Goal: Task Accomplishment & Management: Complete application form

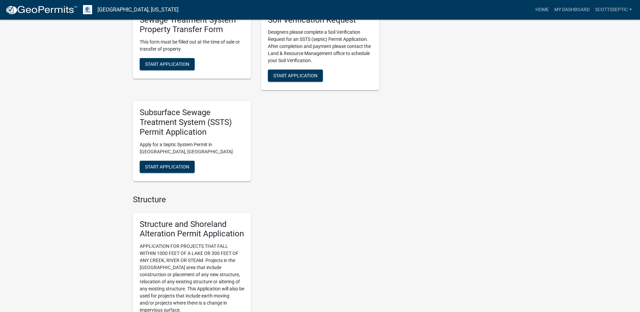
scroll to position [573, 0]
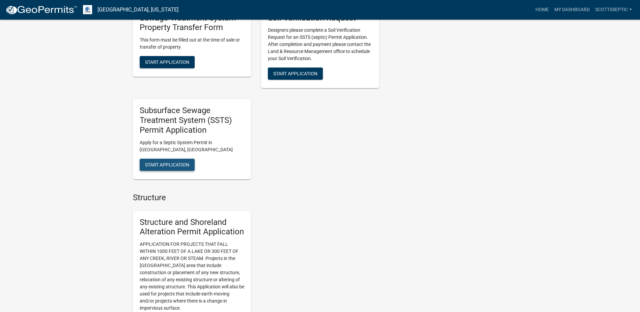
click at [160, 166] on span "Start Application" at bounding box center [167, 164] width 44 height 5
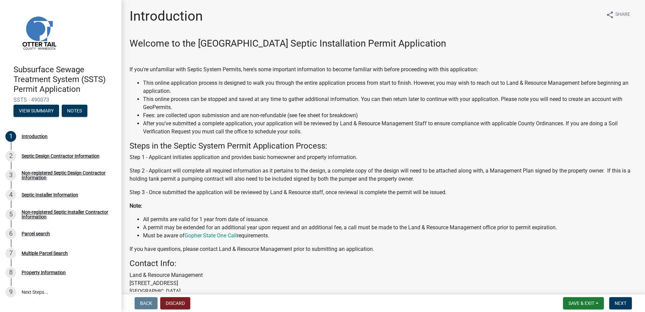
scroll to position [65, 0]
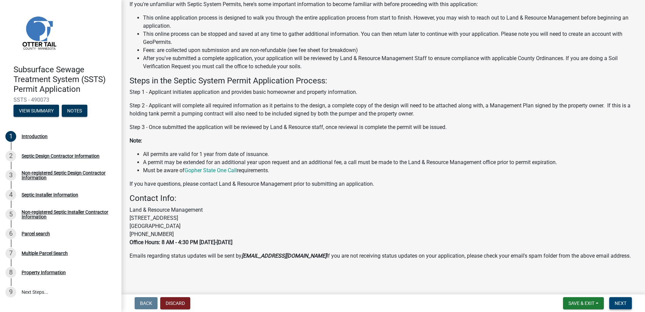
click at [617, 299] on button "Next" at bounding box center [620, 303] width 23 height 12
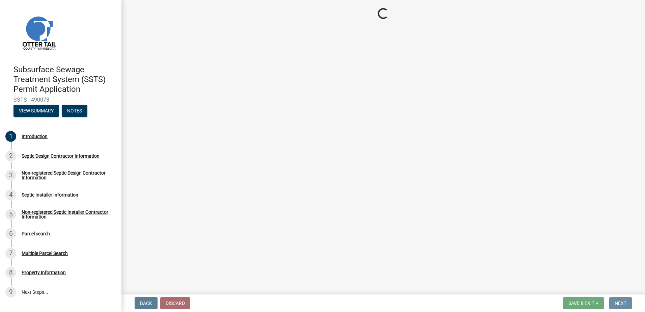
scroll to position [0, 0]
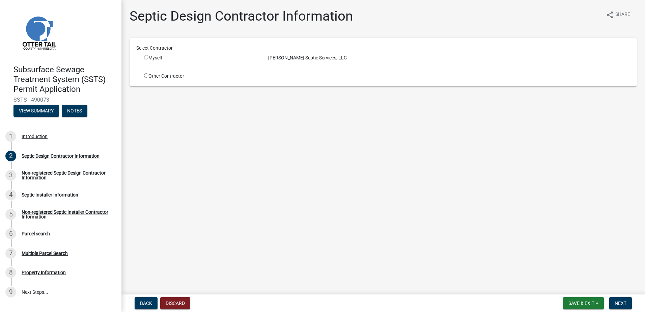
click at [144, 56] on input "radio" at bounding box center [146, 57] width 4 height 4
radio input "true"
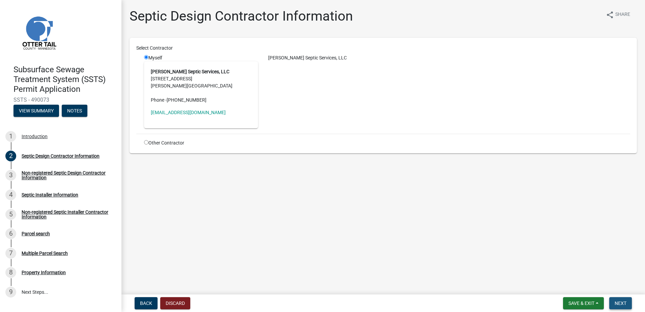
click at [616, 300] on span "Next" at bounding box center [620, 302] width 12 height 5
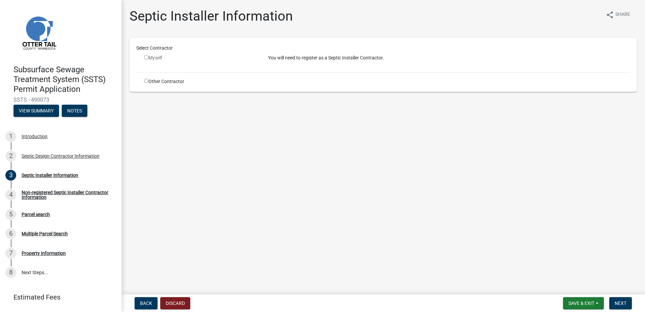
click at [146, 81] on input "radio" at bounding box center [146, 81] width 4 height 4
radio input "true"
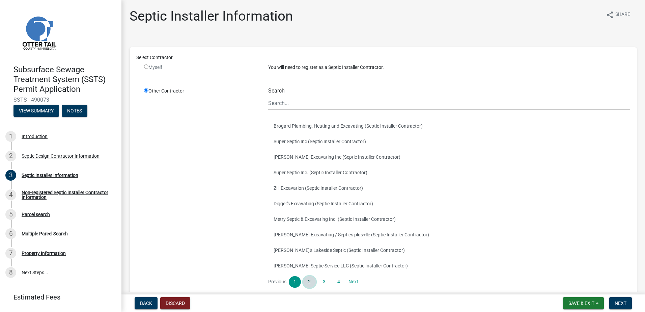
click at [311, 281] on link "2" at bounding box center [309, 281] width 12 height 11
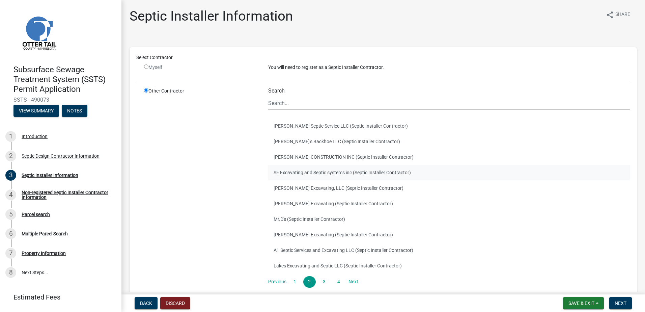
click at [285, 173] on button "SF Excavating and Septic systems inc (Septic Installer Contractor)" at bounding box center [449, 173] width 362 height 16
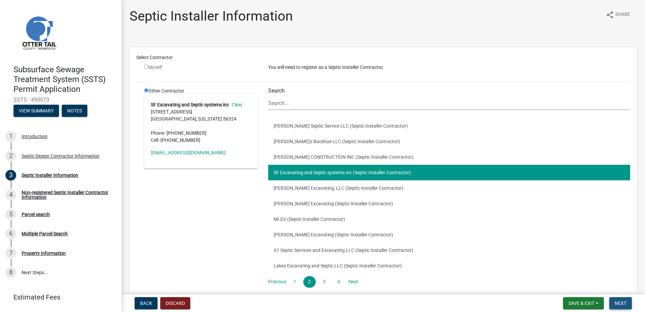
click at [621, 299] on button "Next" at bounding box center [620, 303] width 23 height 12
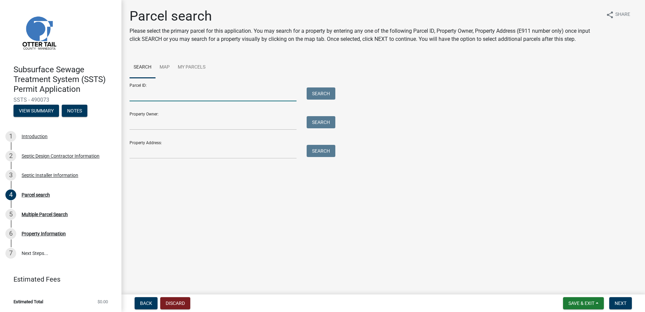
drag, startPoint x: 142, startPoint y: 96, endPoint x: 169, endPoint y: 88, distance: 27.9
click at [142, 96] on input "Parcel ID:" at bounding box center [212, 94] width 167 height 14
type input "01000130067001"
click at [315, 92] on button "Search" at bounding box center [321, 93] width 29 height 12
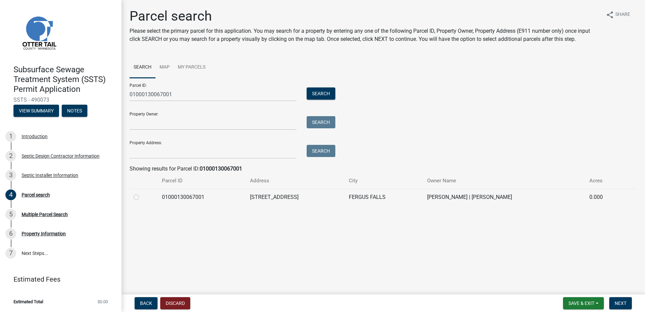
click at [142, 193] on label at bounding box center [142, 193] width 0 height 0
click at [142, 197] on input "radio" at bounding box center [144, 195] width 4 height 4
radio input "true"
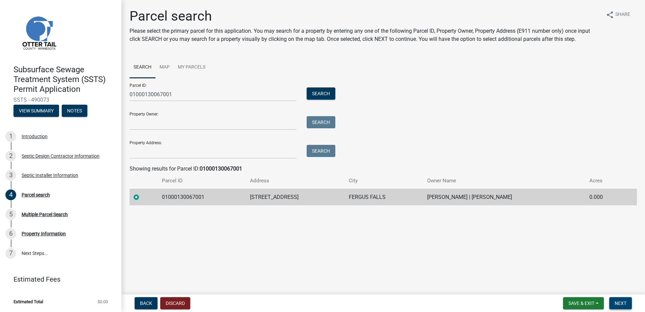
click at [618, 305] on span "Next" at bounding box center [620, 302] width 12 height 5
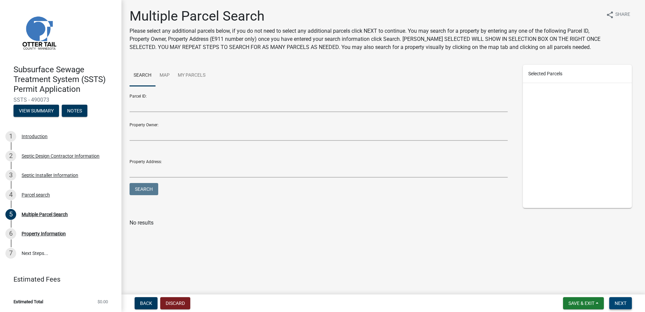
drag, startPoint x: 621, startPoint y: 301, endPoint x: 618, endPoint y: 298, distance: 5.2
click at [621, 301] on span "Next" at bounding box center [620, 302] width 12 height 5
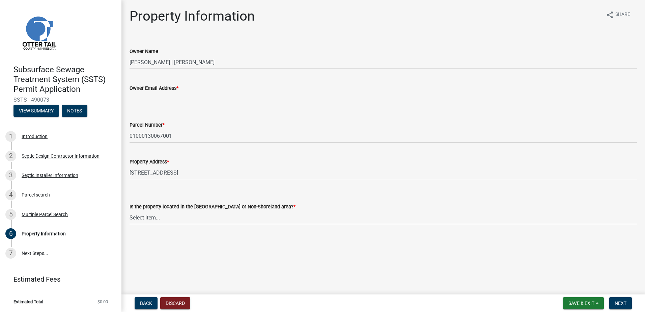
click at [146, 96] on input "Owner Email Address *" at bounding box center [382, 99] width 507 height 14
type input "[EMAIL_ADDRESS][DOMAIN_NAME]"
click at [145, 222] on select "Select Item... Shoreland Non-Shoreland" at bounding box center [382, 217] width 507 height 14
click at [129, 210] on select "Select Item... Shoreland Non-Shoreland" at bounding box center [382, 217] width 507 height 14
select select "5ed11e82-653f-4fcc-a472-8d95af57556c"
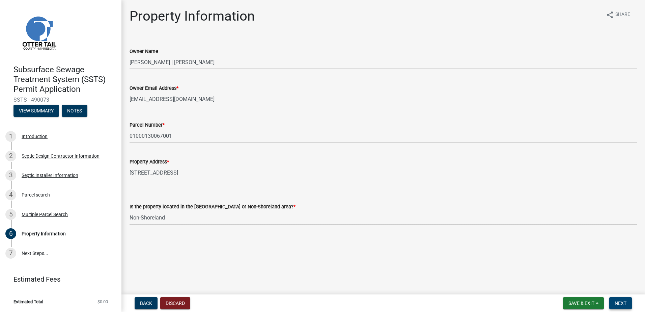
click at [625, 301] on span "Next" at bounding box center [620, 302] width 12 height 5
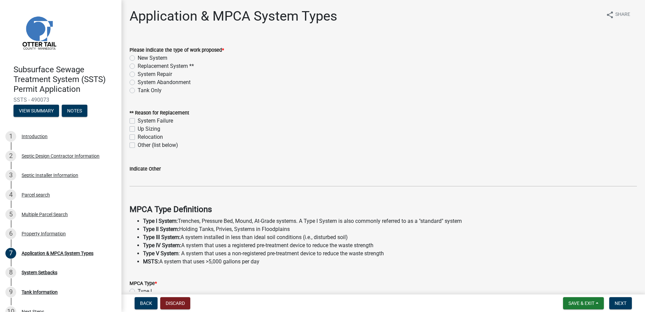
click at [138, 58] on label "New System" at bounding box center [153, 58] width 30 height 8
click at [138, 58] on input "New System" at bounding box center [140, 56] width 4 height 4
radio input "true"
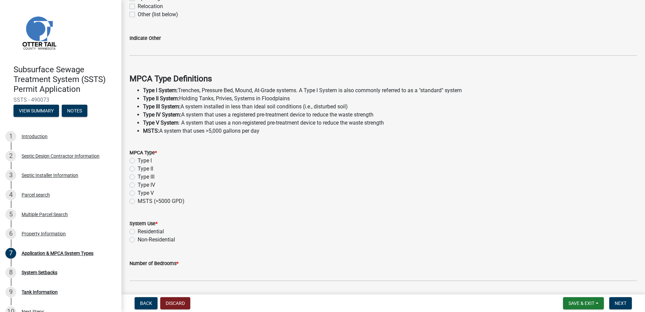
scroll to position [135, 0]
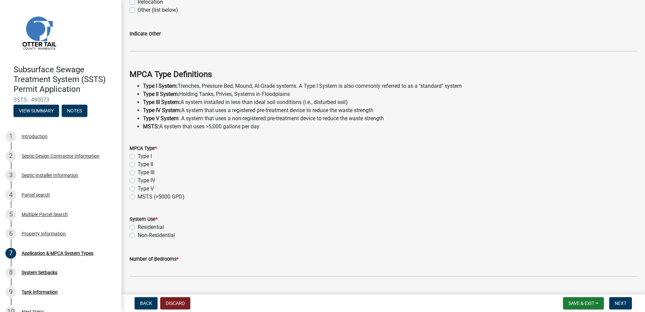
click at [138, 157] on label "Type I" at bounding box center [145, 156] width 14 height 8
click at [138, 156] on input "Type I" at bounding box center [140, 154] width 4 height 4
radio input "true"
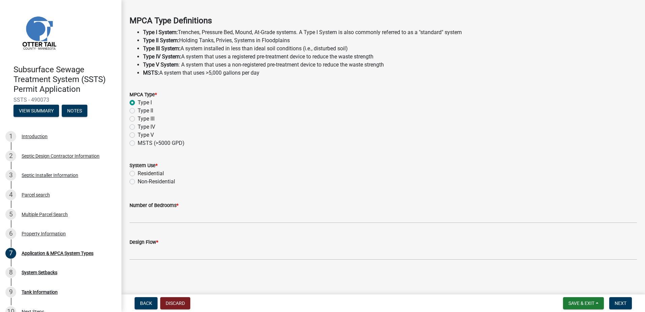
click at [138, 174] on label "Residential" at bounding box center [151, 173] width 26 height 8
click at [138, 174] on input "Residential" at bounding box center [140, 171] width 4 height 4
radio input "true"
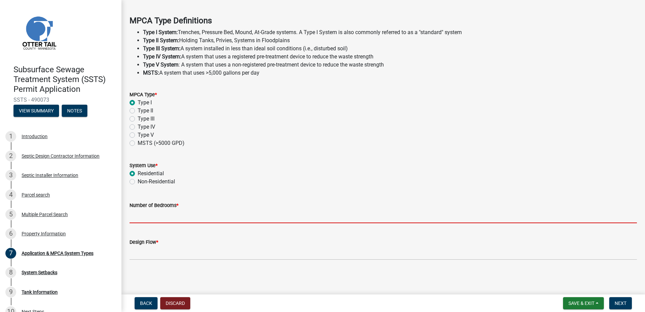
click at [142, 216] on input "Number of Bedrooms *" at bounding box center [382, 216] width 507 height 14
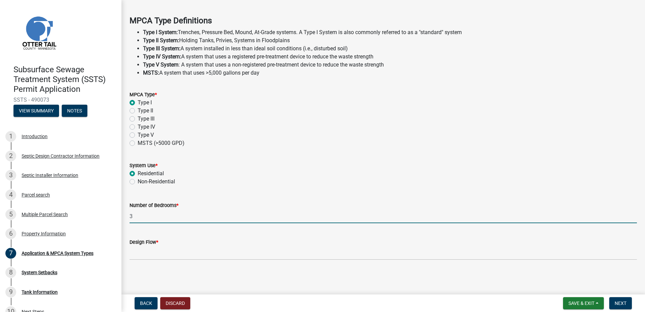
type input "3"
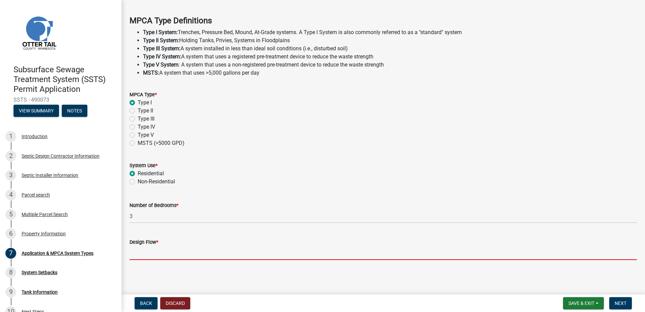
click at [135, 256] on input "Design Flow *" at bounding box center [382, 253] width 507 height 14
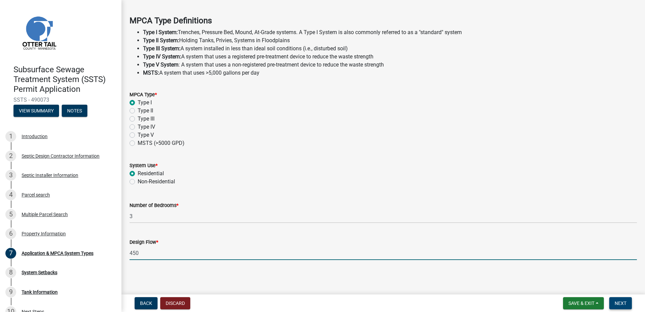
type input "450"
click at [622, 303] on span "Next" at bounding box center [620, 302] width 12 height 5
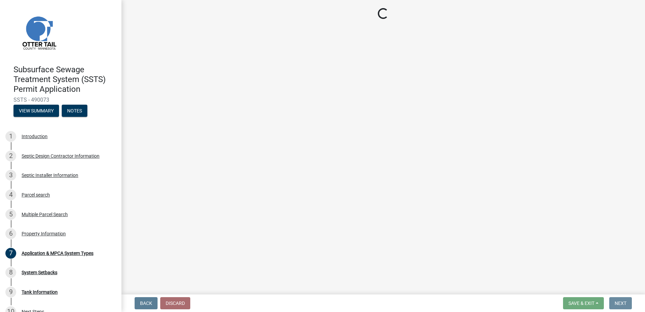
scroll to position [0, 0]
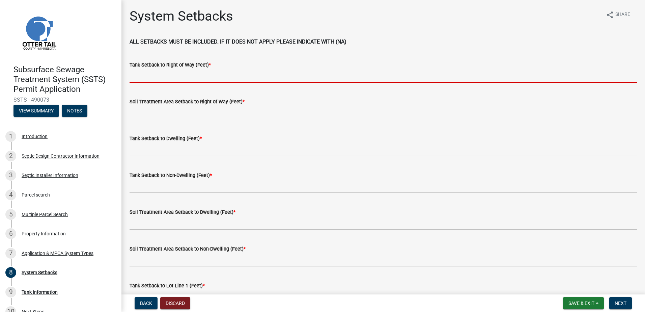
click at [132, 77] on input "Tank Setback to Right of Way (Feet) *" at bounding box center [382, 76] width 507 height 14
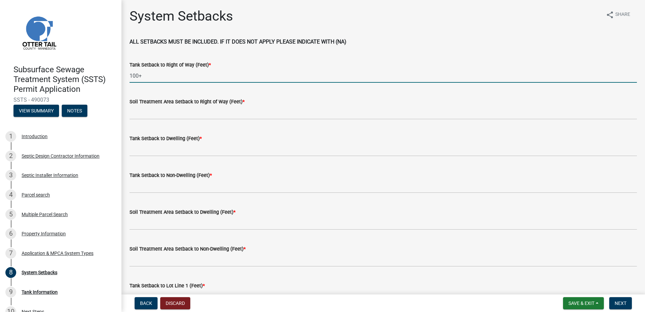
type input "100+"
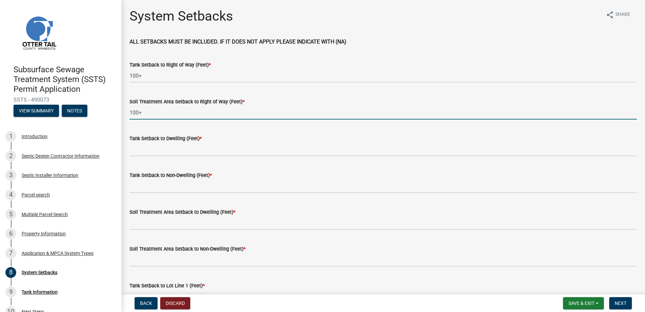
type input "100+"
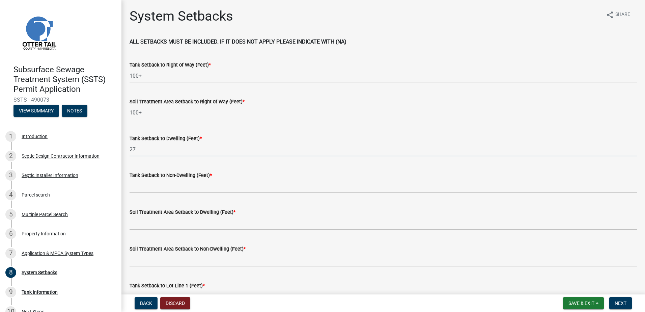
type input "27"
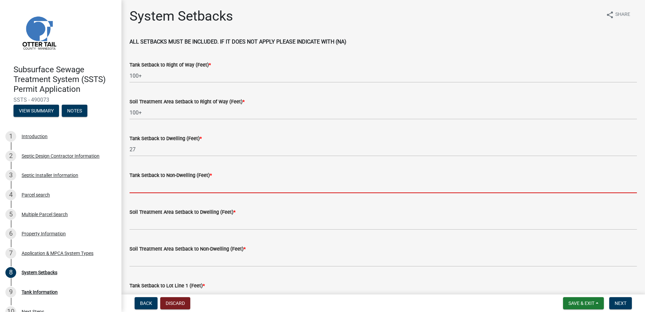
click at [144, 187] on input "Tank Setback to Non-Dwelling (Feet) *" at bounding box center [382, 186] width 507 height 14
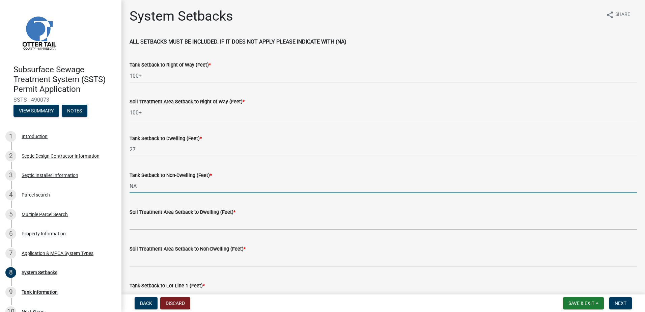
type input "NA"
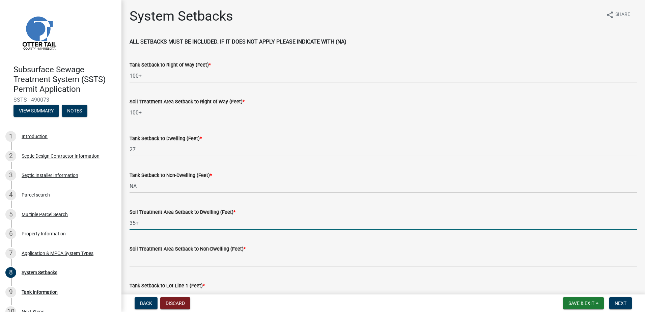
type input "35+"
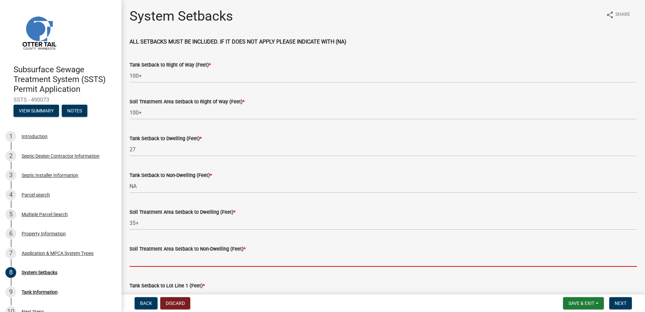
click at [145, 255] on input "Soil Treatment Area Setback to Non-Dwelling (Feet) *" at bounding box center [382, 260] width 507 height 14
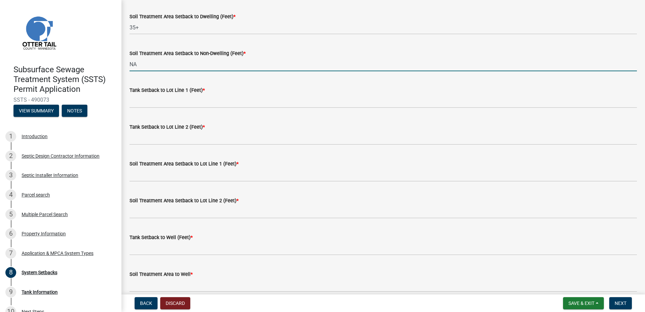
scroll to position [202, 0]
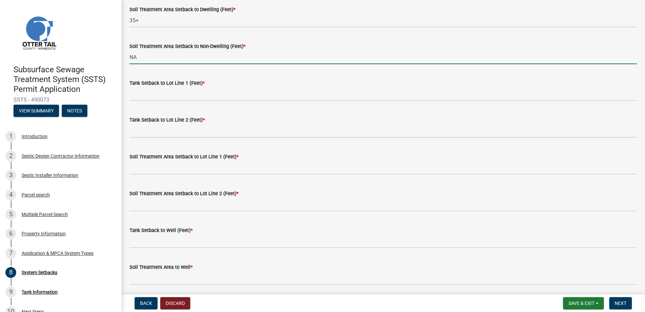
type input "NA"
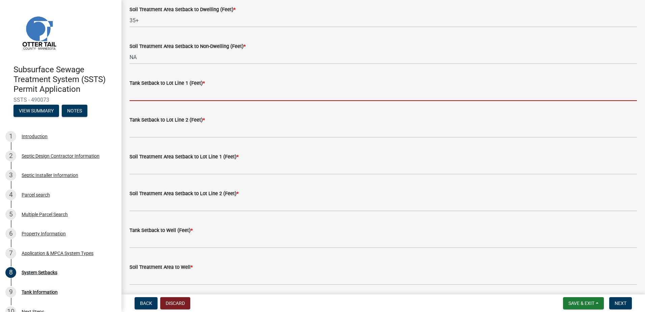
click at [142, 97] on input "Tank Setback to Lot Line 1 (Feet) *" at bounding box center [382, 94] width 507 height 14
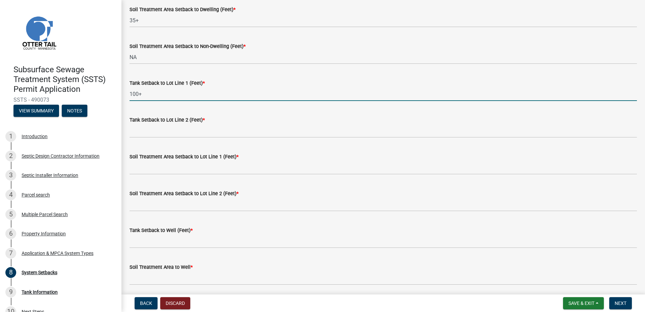
type input "100+"
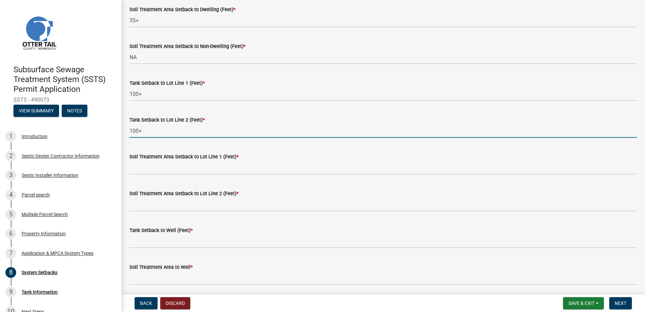
type input "100+"
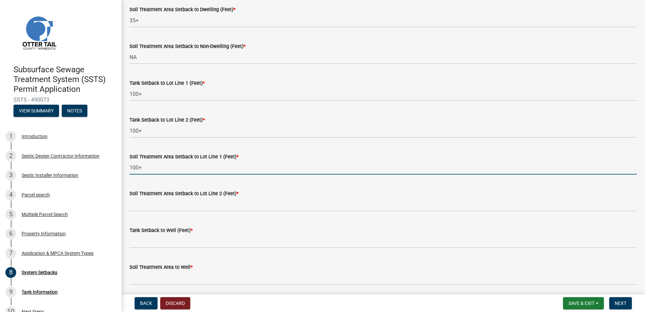
type input "100+"
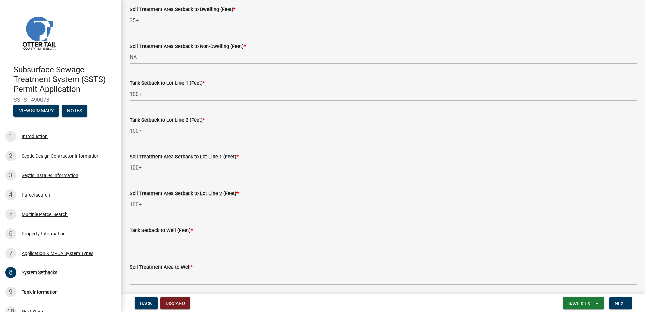
type input "100+"
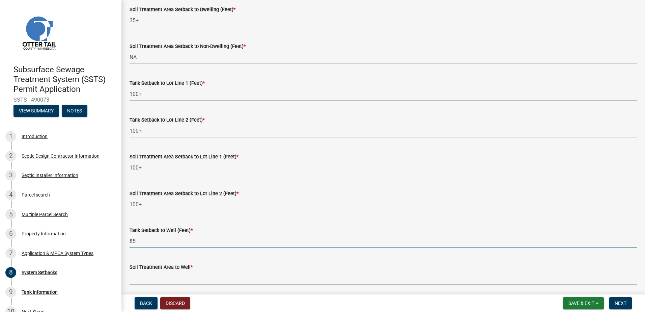
type input "85"
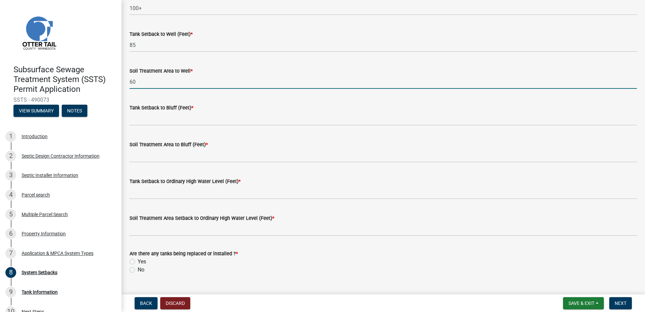
scroll to position [405, 0]
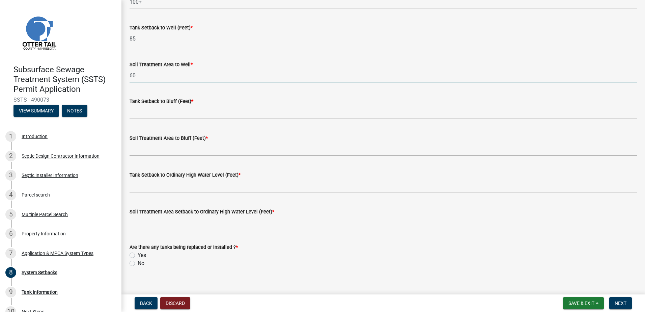
type input "60"
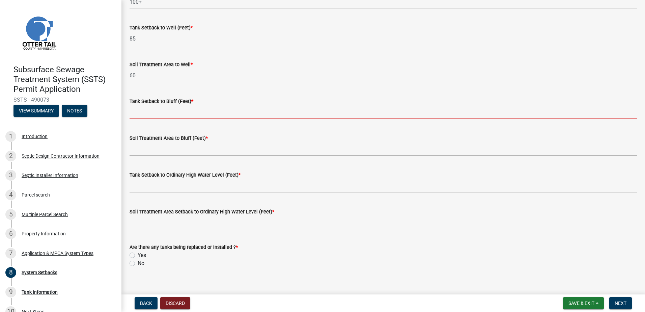
click at [135, 115] on input "Tank Setback to Bluff (Feet) *" at bounding box center [382, 112] width 507 height 14
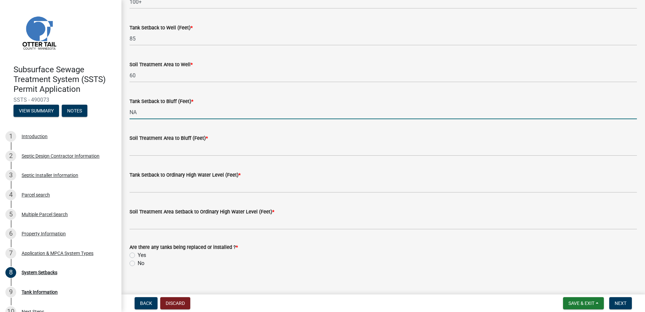
type input "NA"
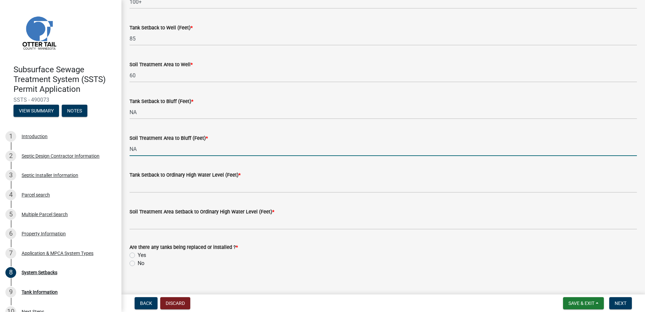
type input "NA"
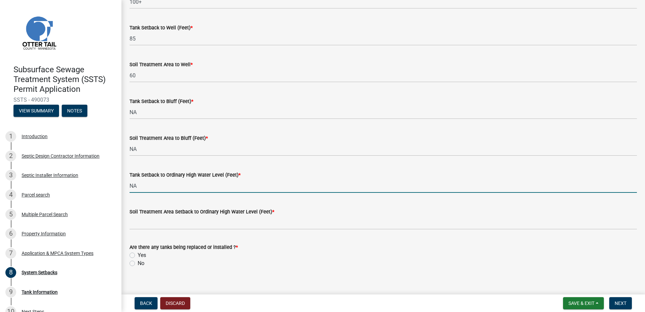
type input "NA"
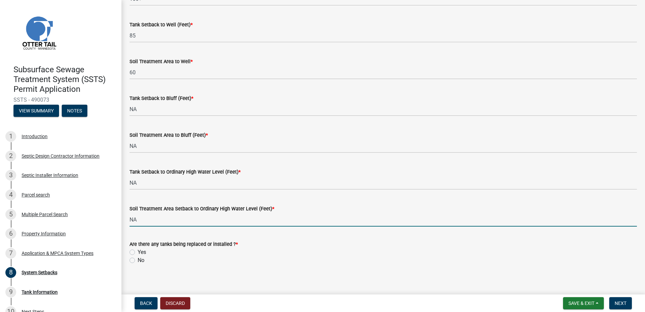
scroll to position [413, 0]
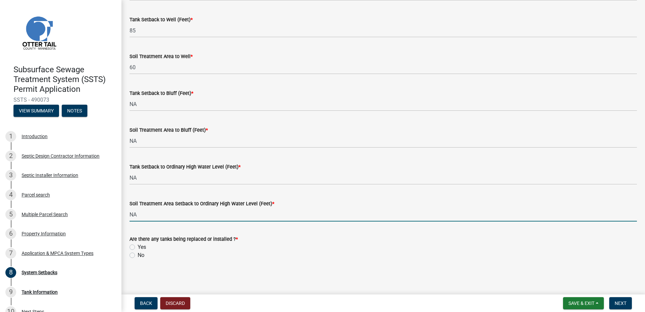
type input "NA"
click at [138, 248] on label "Yes" at bounding box center [142, 247] width 8 height 8
click at [138, 247] on input "Yes" at bounding box center [140, 245] width 4 height 4
radio input "true"
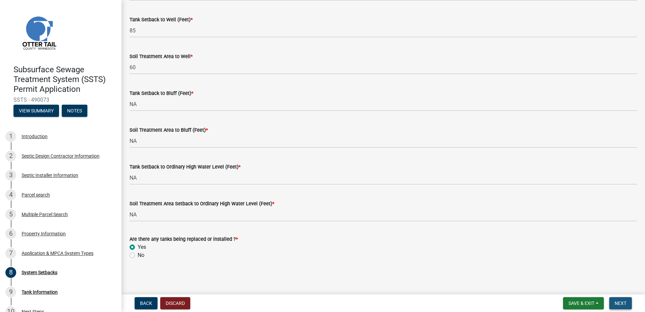
click at [625, 304] on span "Next" at bounding box center [620, 302] width 12 height 5
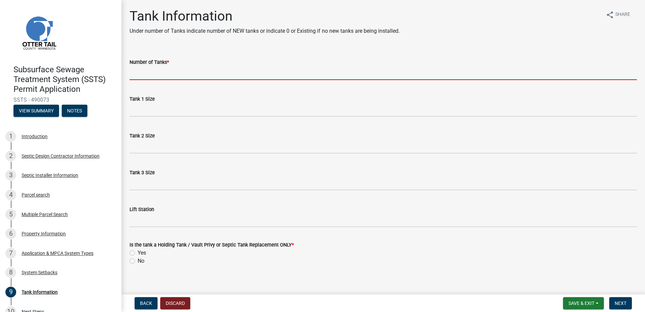
click at [142, 75] on input "Number of Tanks *" at bounding box center [382, 73] width 507 height 14
type input "2"
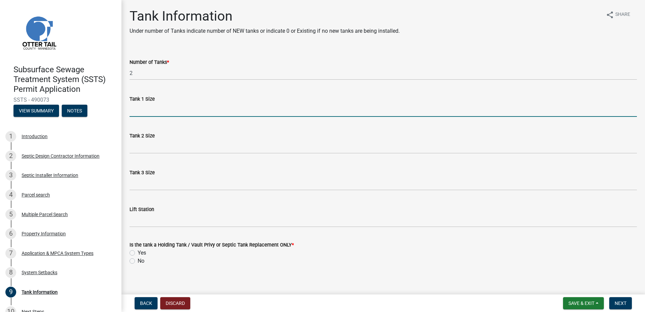
click at [136, 113] on input "Tank 1 Size" at bounding box center [382, 110] width 507 height 14
type input "1500-2"
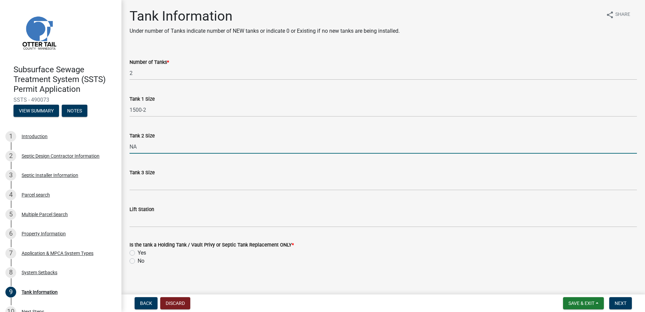
type input "NA"
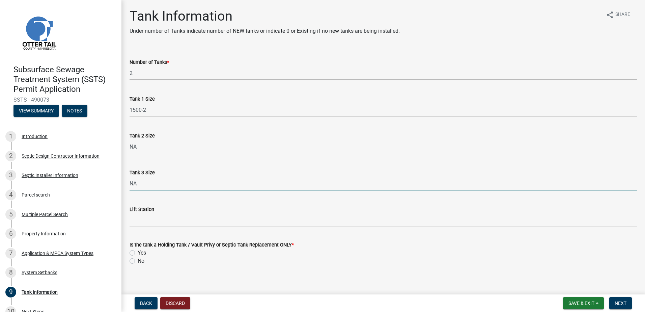
type input "NA"
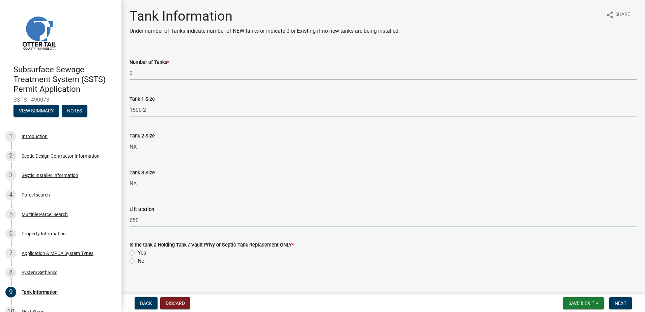
type input "650"
click at [138, 261] on label "No" at bounding box center [141, 261] width 7 height 8
click at [138, 261] on input "No" at bounding box center [140, 259] width 4 height 4
radio input "true"
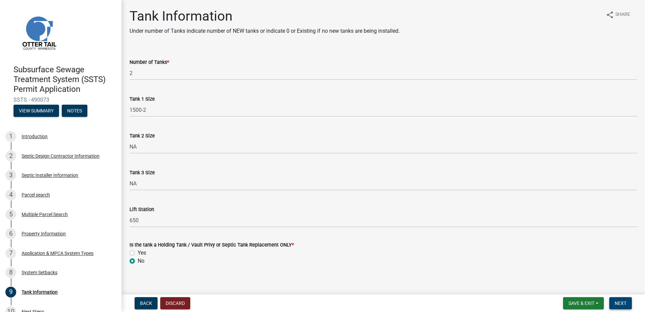
drag, startPoint x: 618, startPoint y: 302, endPoint x: 616, endPoint y: 306, distance: 4.4
click at [618, 302] on span "Next" at bounding box center [620, 302] width 12 height 5
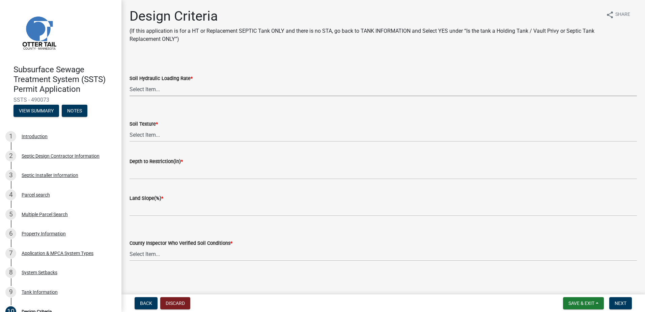
click at [142, 90] on select "Select Item... 1.6 gpd/ft2 1.2 gpd/ft2 1.0 gpd/ft2 0.87 gpd/ft2 0.78 gpd/ft2 0.…" at bounding box center [382, 89] width 507 height 14
click at [129, 82] on select "Select Item... 1.6 gpd/ft2 1.2 gpd/ft2 1.0 gpd/ft2 0.87 gpd/ft2 0.78 gpd/ft2 0.…" at bounding box center [382, 89] width 507 height 14
select select "161dc003-2926-44f5-9717-bc9d566eecc1"
click at [144, 137] on select "Select Item... Coarse Sand (COS) Sand (S) Fine Sand (FS) Very Fine Sand (VFS) L…" at bounding box center [382, 135] width 507 height 14
click at [129, 128] on select "Select Item... Coarse Sand (COS) Sand (S) Fine Sand (FS) Very Fine Sand (VFS) L…" at bounding box center [382, 135] width 507 height 14
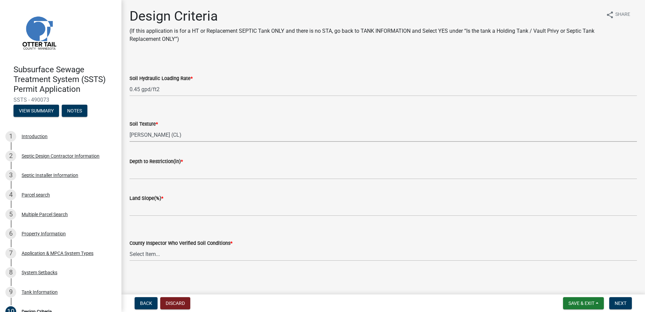
select select "3ca66991-ccde-4548-bdad-f82583be96e2"
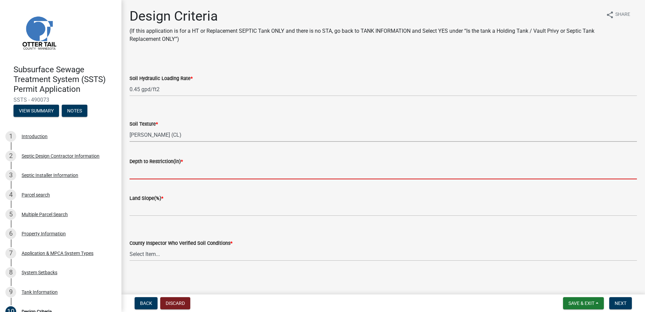
click at [134, 177] on input "Depth to Restriction(in) *" at bounding box center [382, 172] width 507 height 14
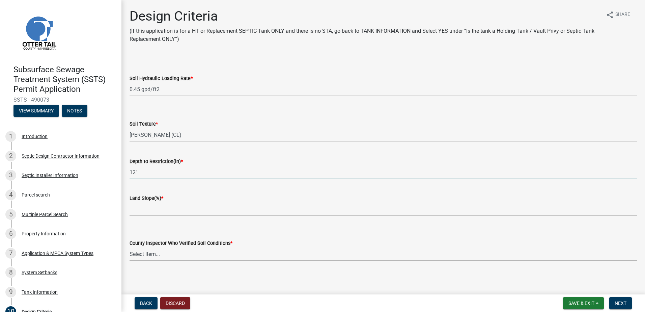
type input "12""
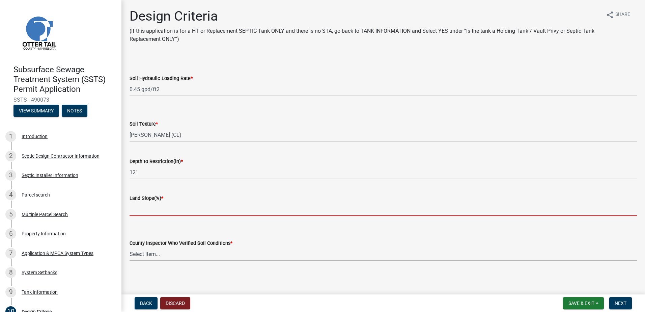
click at [146, 210] on input "Land Slope(%) *" at bounding box center [382, 209] width 507 height 14
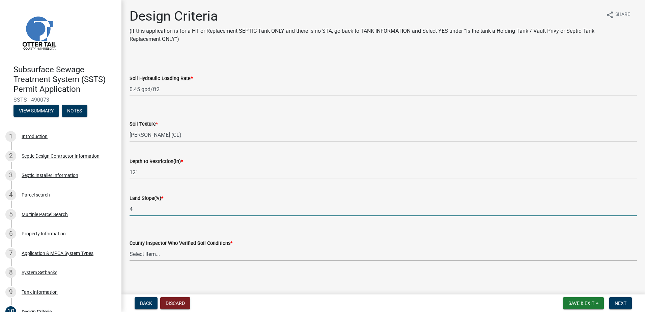
type input "4"
click at [136, 251] on select "Select Item... [PERSON_NAME] [PERSON_NAME] [PERSON_NAME] [PERSON_NAME] [PERSON_…" at bounding box center [382, 254] width 507 height 14
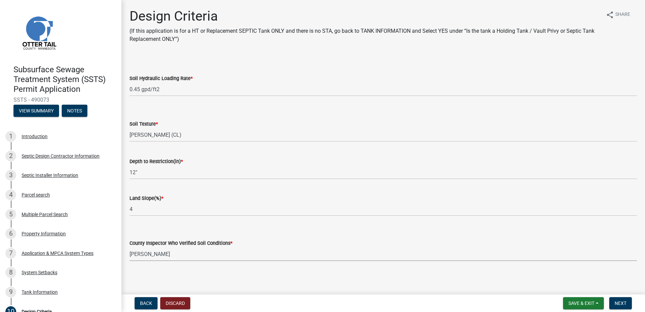
click at [129, 247] on select "Select Item... [PERSON_NAME] [PERSON_NAME] [PERSON_NAME] [PERSON_NAME] [PERSON_…" at bounding box center [382, 254] width 507 height 14
select select "643267e1-855b-462d-a385-c521968adb40"
drag, startPoint x: 620, startPoint y: 300, endPoint x: 615, endPoint y: 300, distance: 4.8
click at [620, 300] on span "Next" at bounding box center [620, 302] width 12 height 5
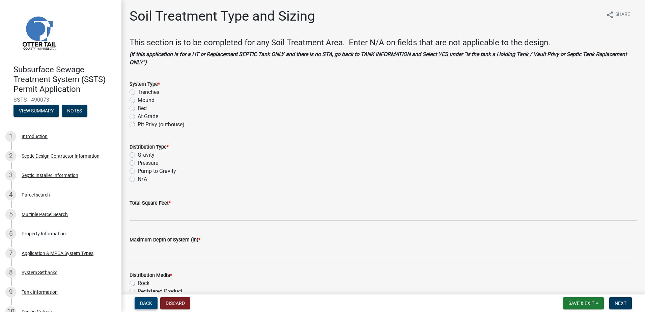
click at [144, 304] on span "Back" at bounding box center [146, 302] width 12 height 5
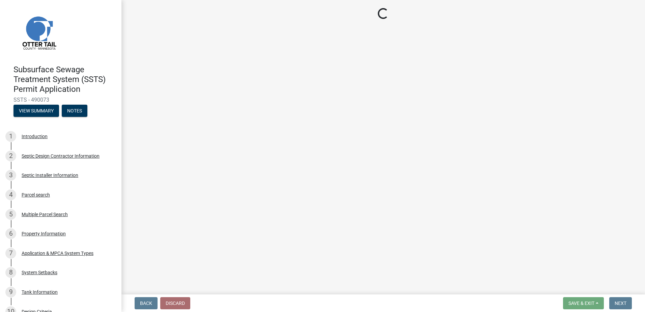
select select "161dc003-2926-44f5-9717-bc9d566eecc1"
select select "3ca66991-ccde-4548-bdad-f82583be96e2"
select select "643267e1-855b-462d-a385-c521968adb40"
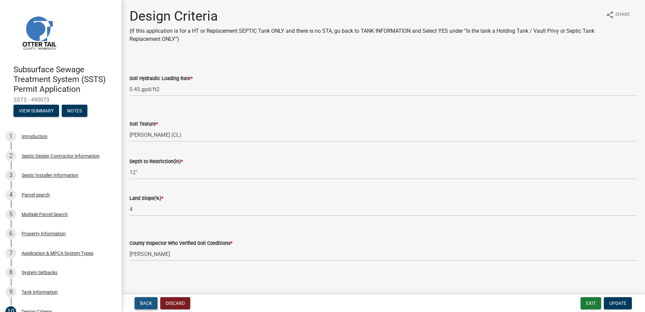
click at [144, 304] on span "Back" at bounding box center [146, 302] width 12 height 5
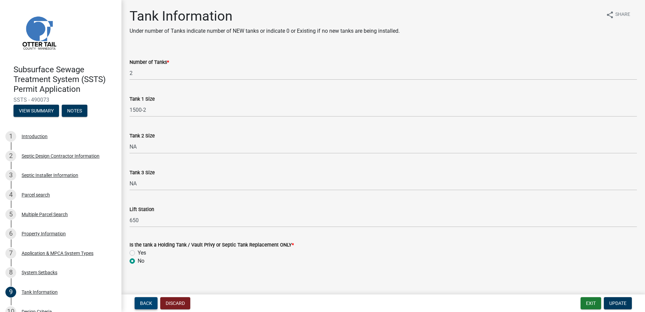
click at [144, 304] on span "Back" at bounding box center [146, 302] width 12 height 5
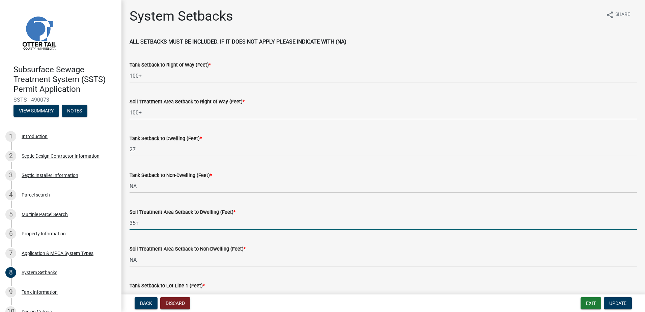
click at [143, 225] on input "35+" at bounding box center [382, 223] width 507 height 14
type input "3"
type input "40+"
click at [614, 304] on span "Update" at bounding box center [617, 302] width 17 height 5
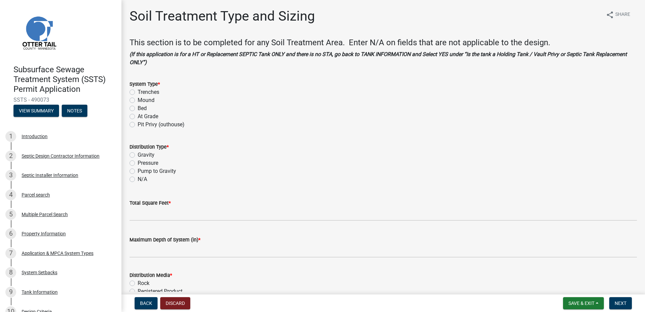
click at [138, 98] on label "Mound" at bounding box center [146, 100] width 17 height 8
click at [138, 98] on input "Mound" at bounding box center [140, 98] width 4 height 4
radio input "true"
click at [138, 163] on label "Pressure" at bounding box center [148, 163] width 21 height 8
click at [138, 163] on input "Pressure" at bounding box center [140, 161] width 4 height 4
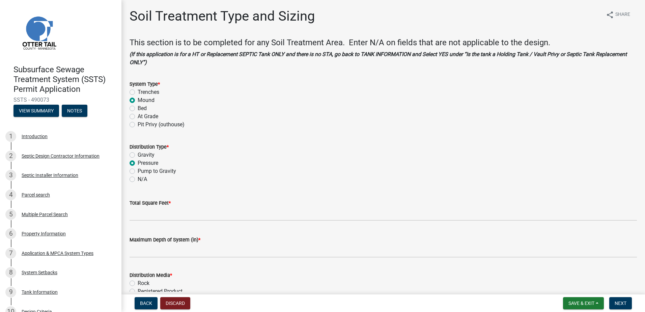
radio input "true"
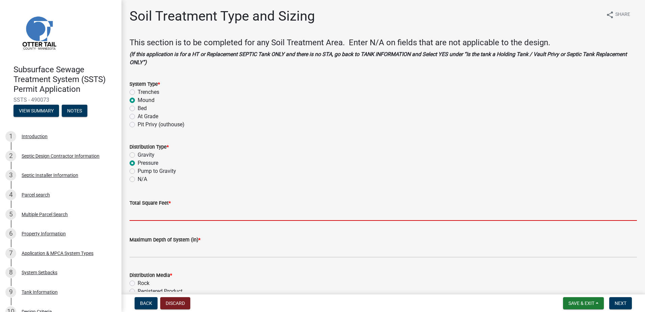
click at [138, 213] on input "Total Square Feet *" at bounding box center [382, 214] width 507 height 14
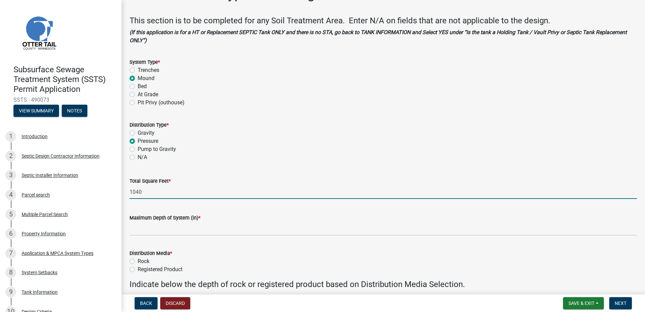
scroll to position [34, 0]
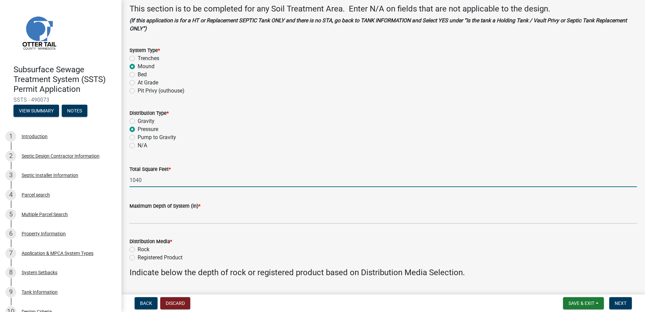
type input "1040"
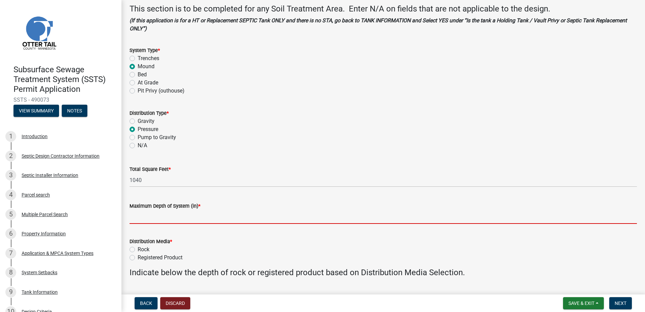
click at [147, 217] on input "Maximum Depth of System (in) *" at bounding box center [382, 217] width 507 height 14
type input "2' Sand Lift"
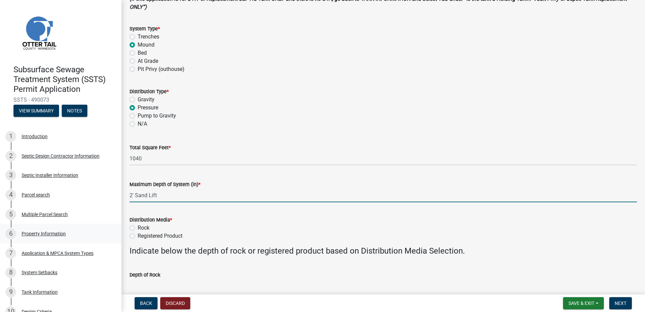
scroll to position [101, 0]
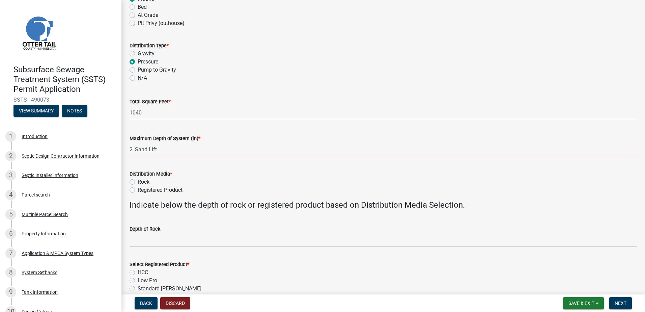
click at [138, 180] on label "Rock" at bounding box center [144, 182] width 12 height 8
click at [138, 180] on input "Rock" at bounding box center [140, 180] width 4 height 4
radio input "true"
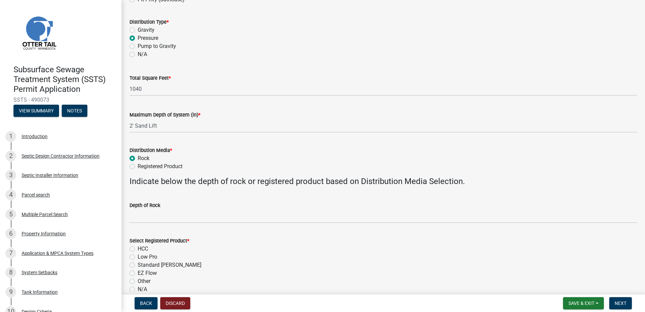
scroll to position [135, 0]
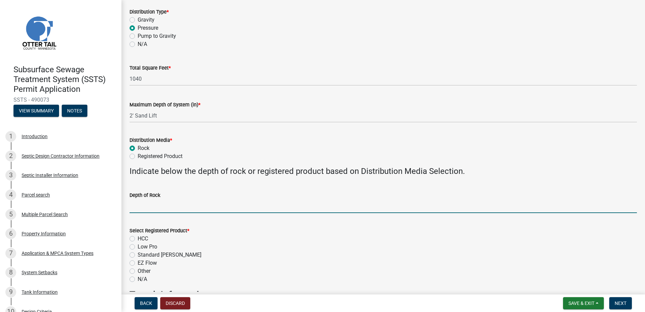
click at [144, 207] on input "Depth of Rock" at bounding box center [382, 206] width 507 height 14
type input "9" Under Pipe"
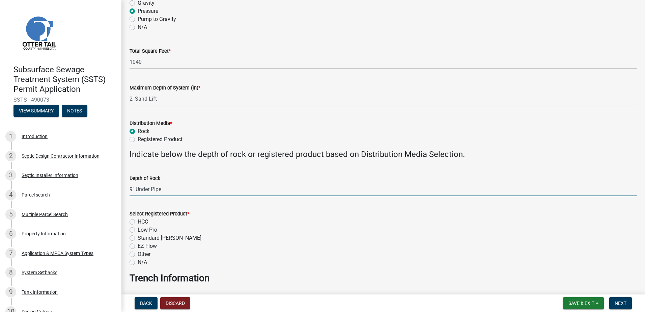
scroll to position [169, 0]
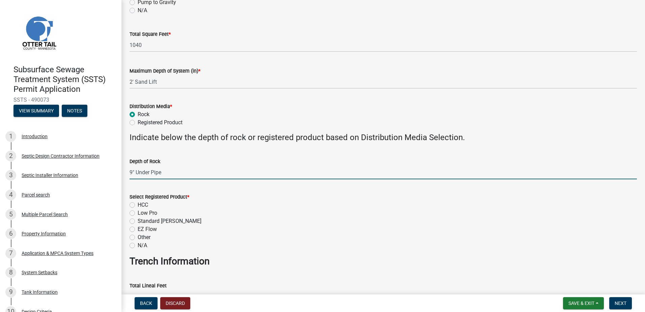
click at [135, 245] on div "N/A" at bounding box center [382, 245] width 507 height 8
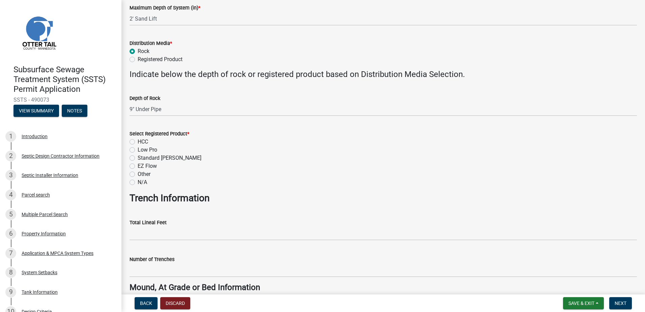
scroll to position [236, 0]
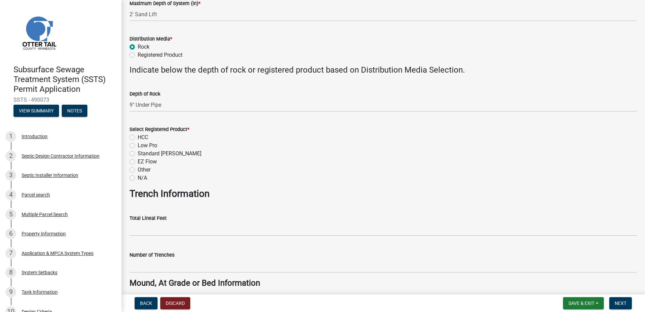
click at [138, 177] on label "N/A" at bounding box center [142, 178] width 9 height 8
click at [138, 177] on input "N/A" at bounding box center [140, 176] width 4 height 4
radio input "true"
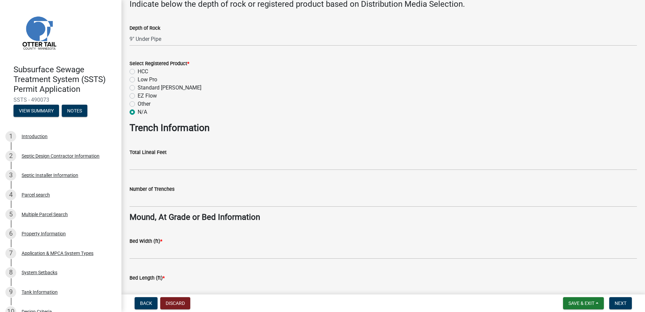
scroll to position [303, 0]
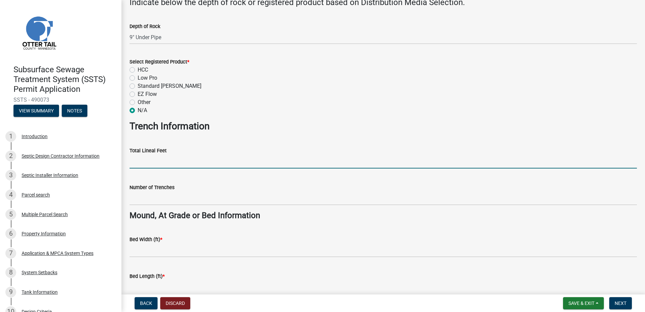
click at [140, 161] on input "Total Lineal Feet" at bounding box center [382, 161] width 507 height 14
type input "NA"
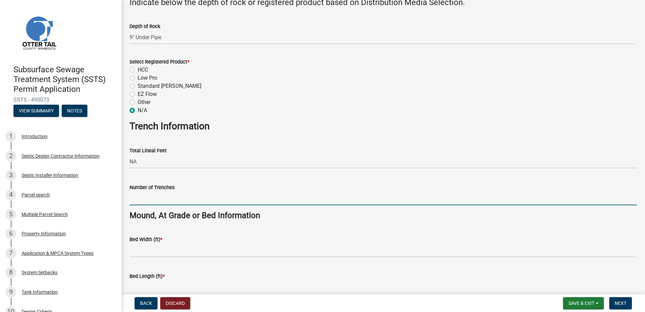
click at [140, 198] on input "Number of Trenches" at bounding box center [382, 198] width 507 height 14
type input "NA"
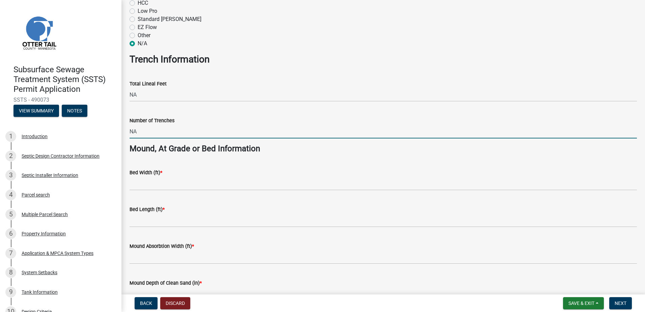
scroll to position [371, 0]
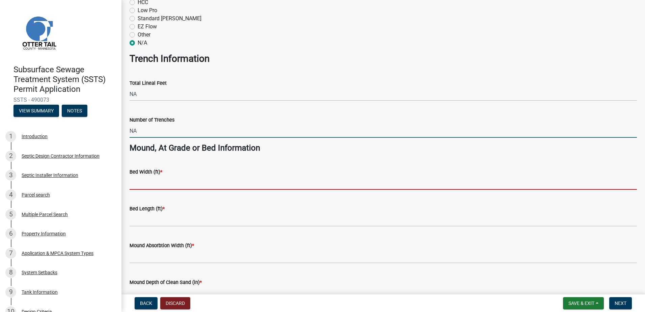
click at [142, 181] on input "Bed Width (ft) *" at bounding box center [382, 183] width 507 height 14
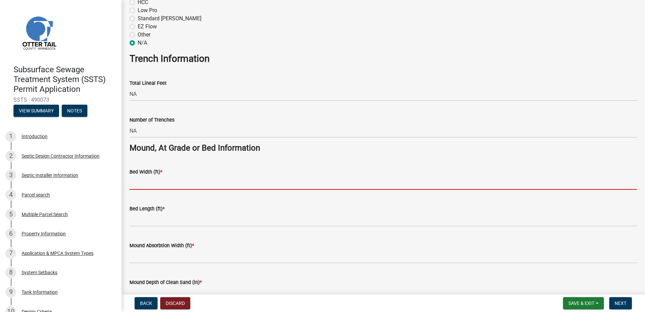
type input "10"
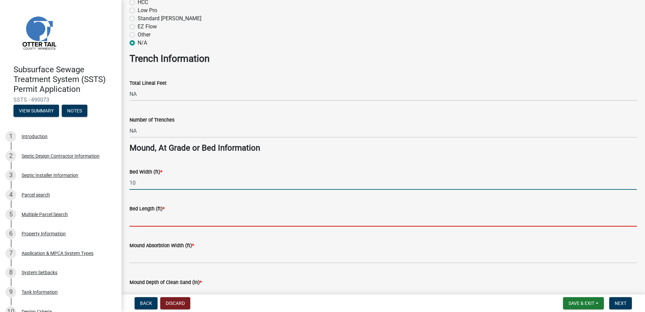
click at [145, 222] on input "Bed Length (ft) *" at bounding box center [382, 219] width 507 height 14
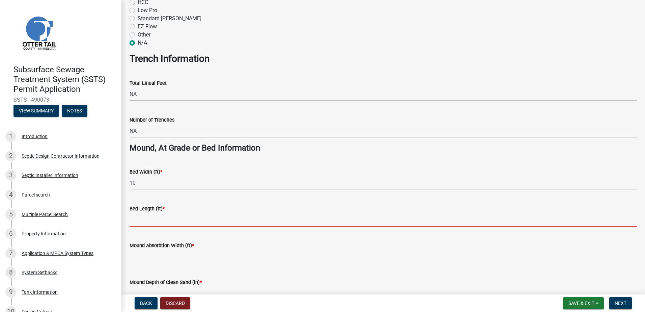
type input "40"
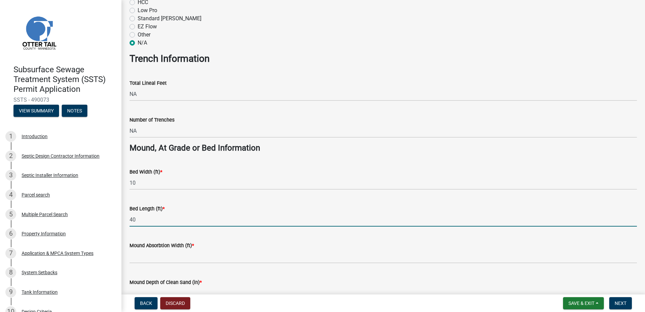
scroll to position [438, 0]
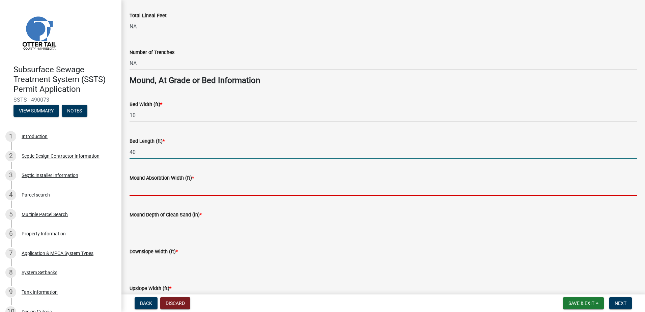
click at [134, 190] on input "Mound Absorbtion Width (ft) *" at bounding box center [382, 189] width 507 height 14
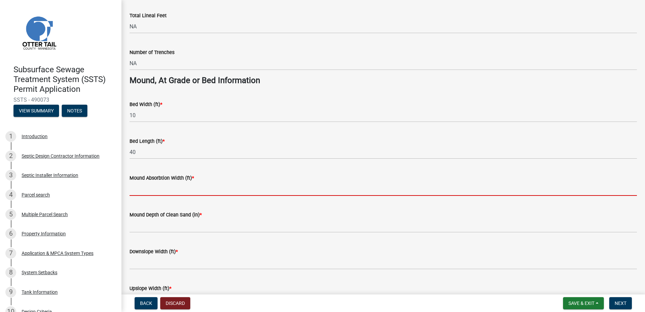
type input "26"
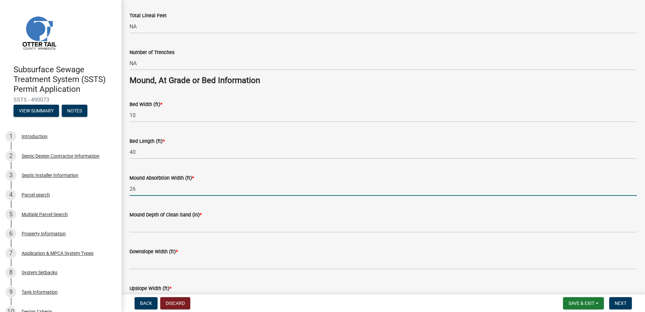
click at [139, 233] on wm-data-entity-input "Mound Depth of Clean Sand (in) *" at bounding box center [382, 219] width 507 height 37
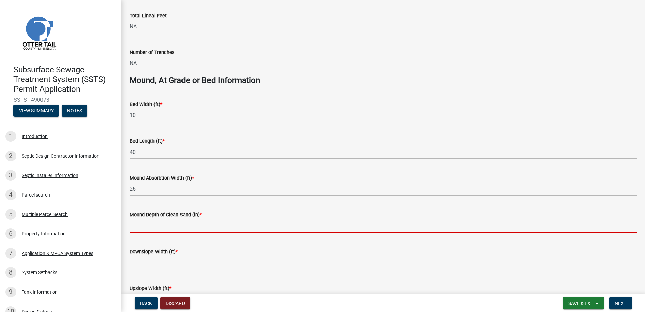
click at [139, 227] on input "Mound Depth of Clean Sand (in) *" at bounding box center [382, 226] width 507 height 14
type input "24""
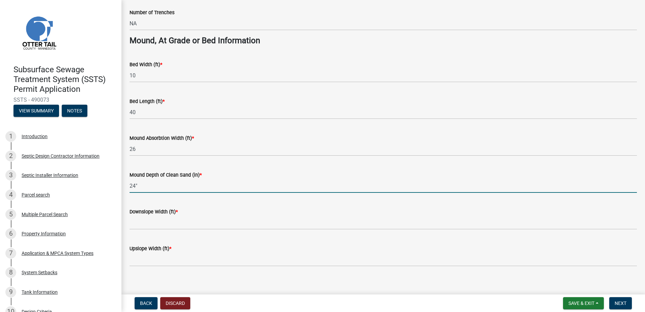
scroll to position [485, 0]
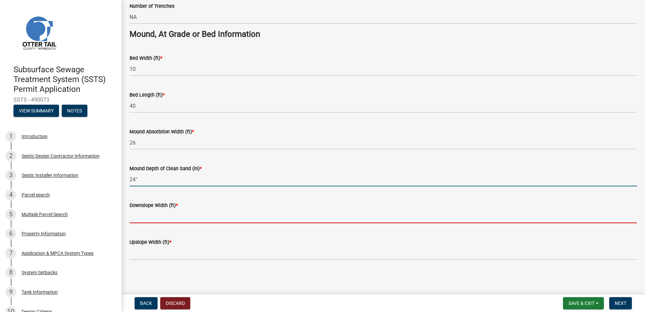
click at [132, 220] on input "Downslope Width (ft) *" at bounding box center [382, 216] width 507 height 14
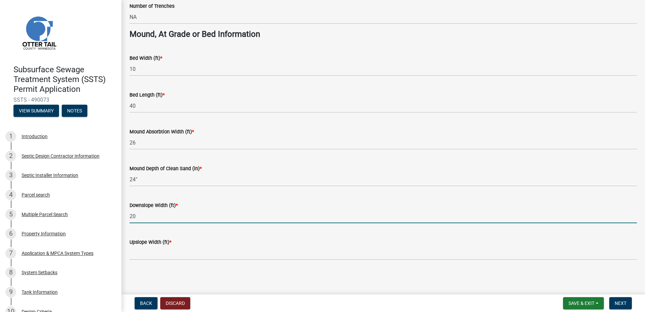
type input "20"
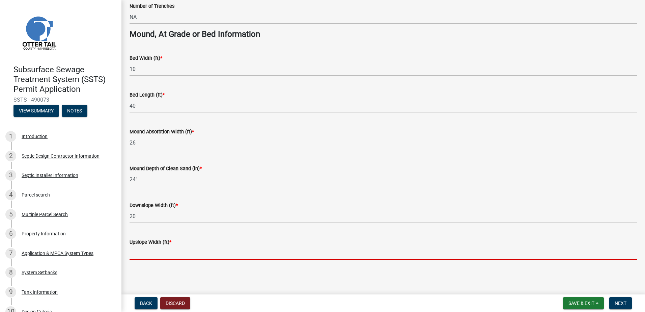
click at [135, 255] on input "Upslope Width (ft) *" at bounding box center [382, 253] width 507 height 14
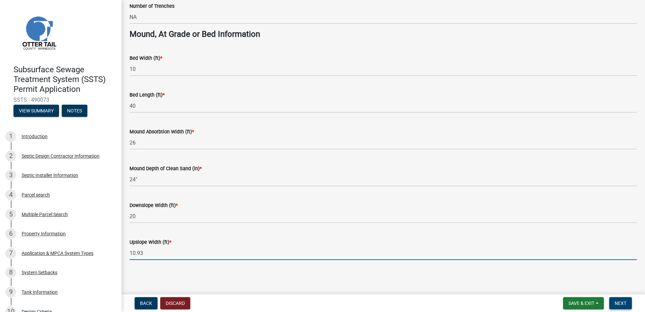
type input "10.93"
click at [623, 301] on span "Next" at bounding box center [620, 302] width 12 height 5
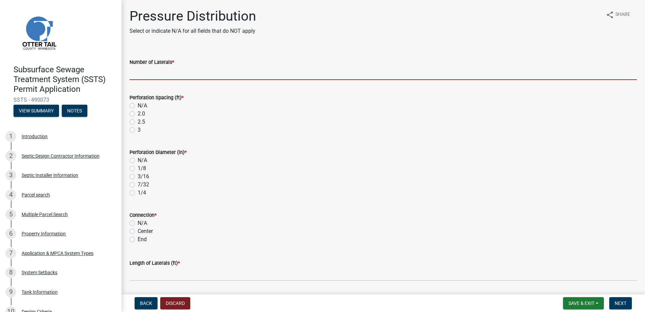
click at [148, 77] on input "Number of Laterals *" at bounding box center [382, 73] width 507 height 14
type input "3"
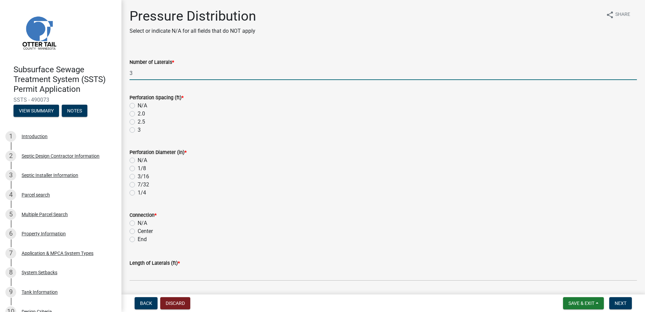
click at [138, 131] on label "3" at bounding box center [139, 130] width 3 height 8
click at [138, 130] on input "3" at bounding box center [140, 128] width 4 height 4
radio input "true"
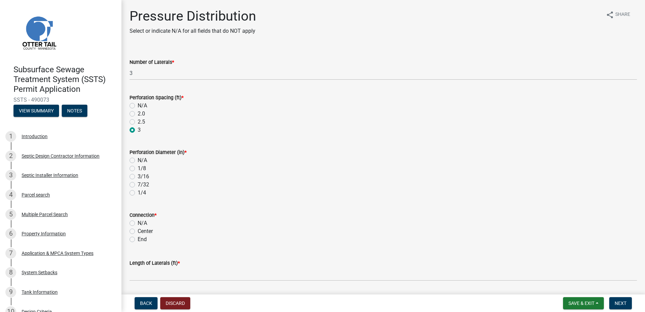
click at [138, 194] on label "1/4" at bounding box center [142, 192] width 8 height 8
click at [138, 193] on input "1/4" at bounding box center [140, 190] width 4 height 4
radio input "true"
click at [138, 240] on label "End" at bounding box center [142, 239] width 9 height 8
click at [138, 239] on input "End" at bounding box center [140, 237] width 4 height 4
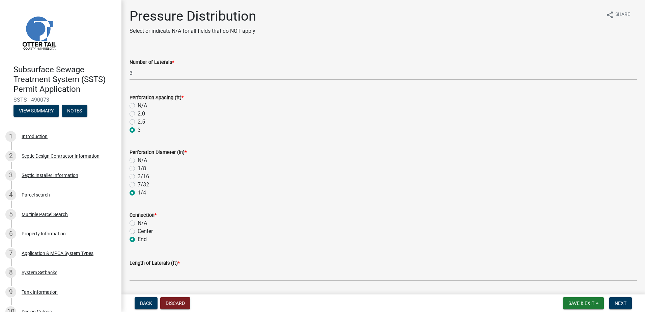
radio input "true"
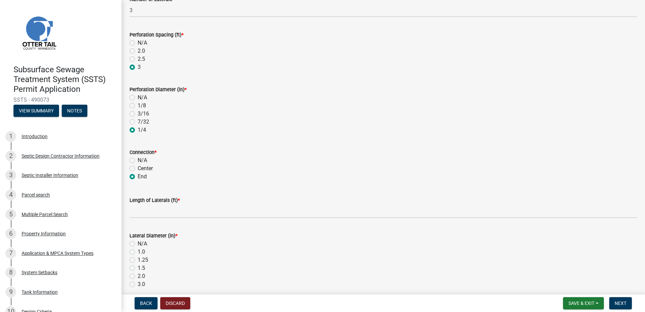
scroll to position [101, 0]
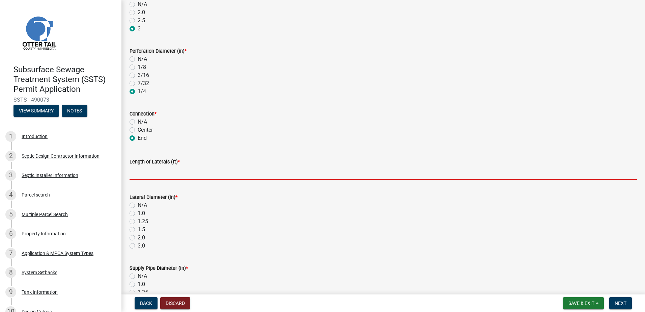
click at [135, 173] on input "Length of Laterals (ft) *" at bounding box center [382, 173] width 507 height 14
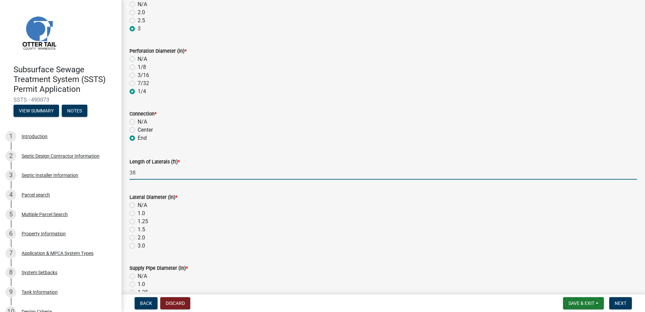
type input "38"
click at [138, 230] on label "1.5" at bounding box center [141, 229] width 7 height 8
click at [138, 230] on input "1.5" at bounding box center [140, 227] width 4 height 4
radio input "true"
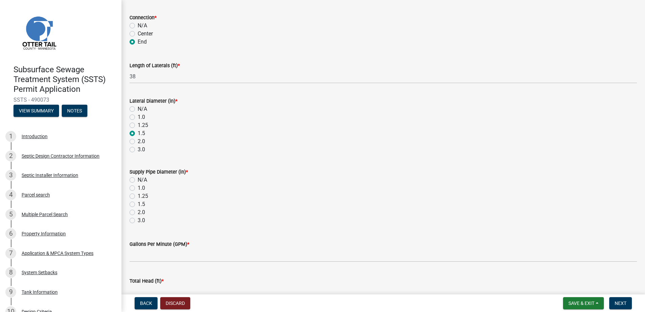
scroll to position [202, 0]
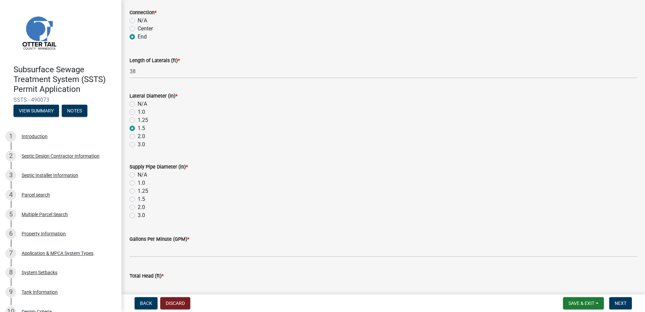
click at [138, 207] on label "2.0" at bounding box center [141, 207] width 7 height 8
click at [138, 207] on input "2.0" at bounding box center [140, 205] width 4 height 4
radio input "true"
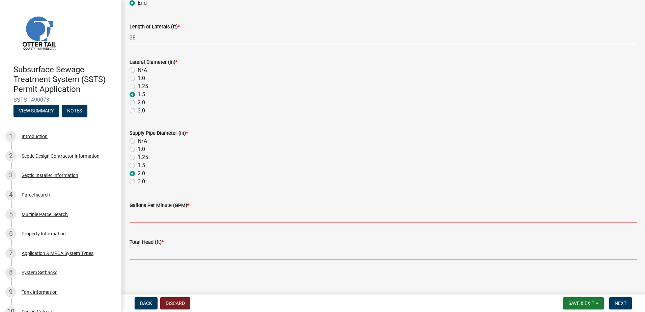
click at [131, 215] on input "Gallons Per Minute (GPM) *" at bounding box center [382, 216] width 507 height 14
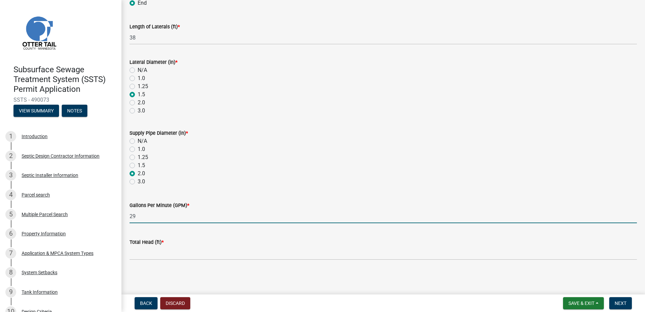
type input "29"
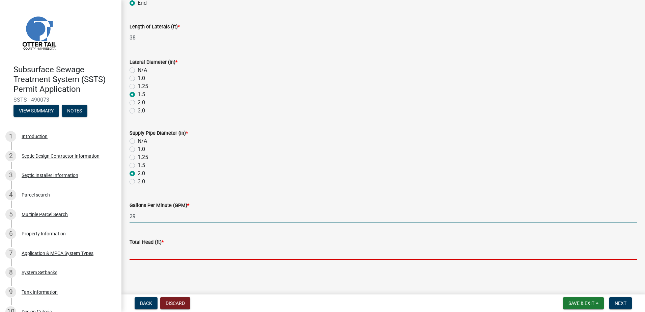
drag, startPoint x: 139, startPoint y: 255, endPoint x: 139, endPoint y: 265, distance: 10.8
click at [139, 255] on input "Total Head (ft) *" at bounding box center [382, 253] width 507 height 14
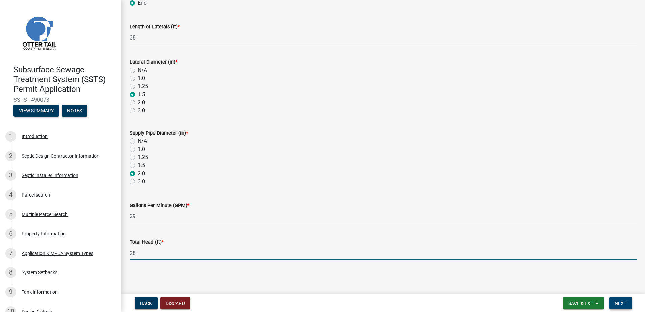
type input "28"
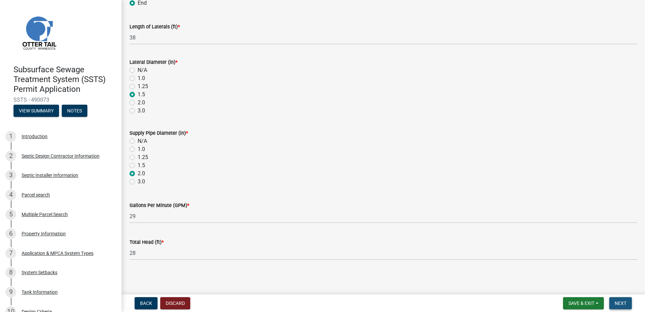
click at [617, 303] on span "Next" at bounding box center [620, 302] width 12 height 5
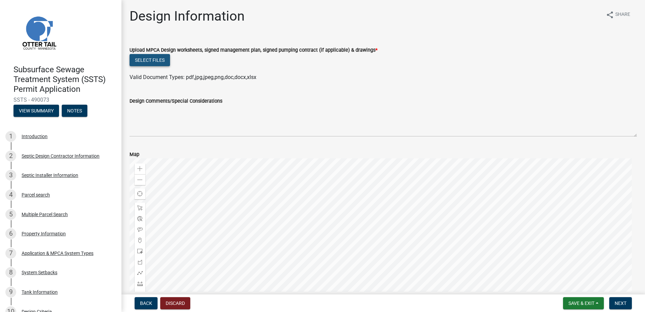
click at [142, 56] on button "Select files" at bounding box center [149, 60] width 40 height 12
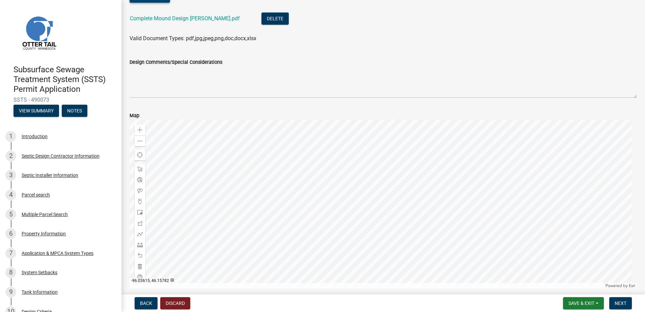
scroll to position [92, 0]
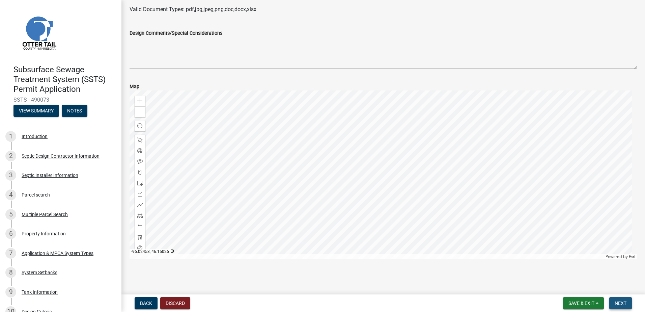
click at [619, 303] on span "Next" at bounding box center [620, 302] width 12 height 5
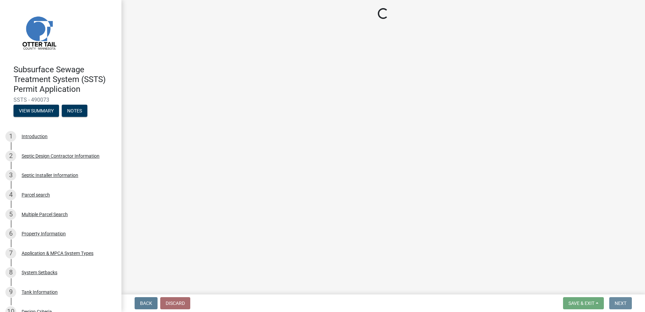
scroll to position [0, 0]
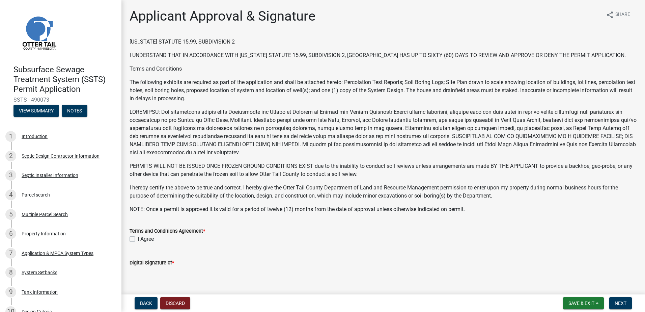
click at [138, 237] on label "I Agree" at bounding box center [146, 239] width 16 height 8
click at [138, 237] on input "I Agree" at bounding box center [140, 237] width 4 height 4
checkbox input "true"
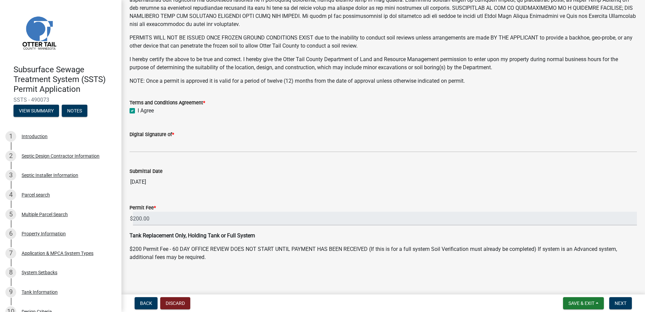
scroll to position [129, 0]
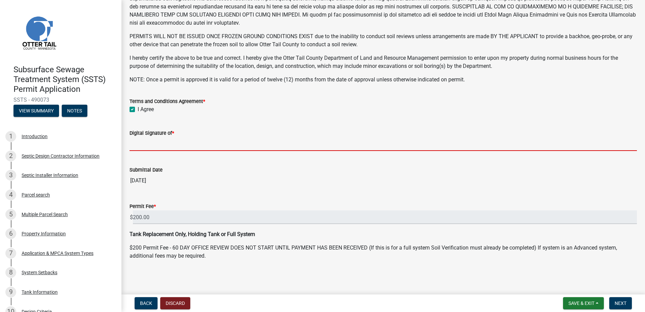
click at [142, 145] on input "Digital Signature of *" at bounding box center [382, 144] width 507 height 14
type input "[PERSON_NAME]"
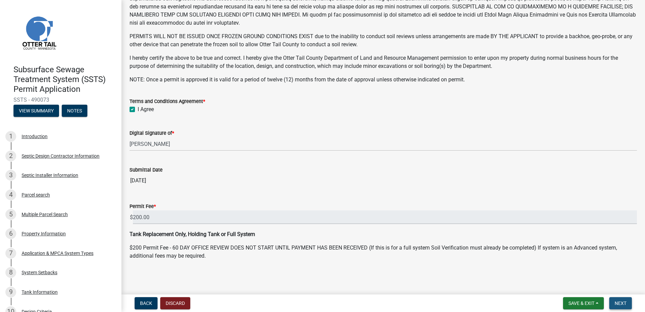
click at [619, 301] on span "Next" at bounding box center [620, 302] width 12 height 5
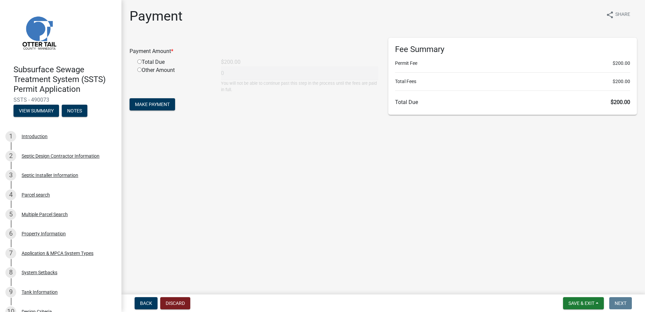
click at [139, 61] on input "radio" at bounding box center [139, 61] width 4 height 4
radio input "true"
type input "200"
click at [148, 102] on span "Make Payment" at bounding box center [152, 103] width 35 height 5
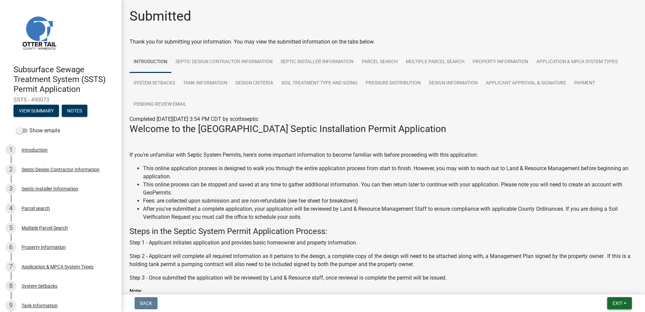
click at [626, 301] on button "Exit" at bounding box center [619, 303] width 25 height 12
click at [609, 288] on button "Save & Exit" at bounding box center [605, 285] width 54 height 16
